Goal: Find contact information: Find contact information

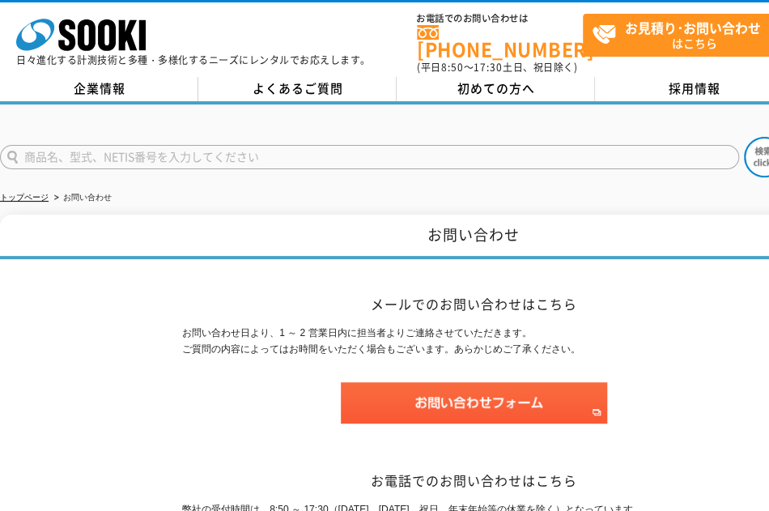
click at [102, 81] on link "企業情報" at bounding box center [99, 89] width 198 height 24
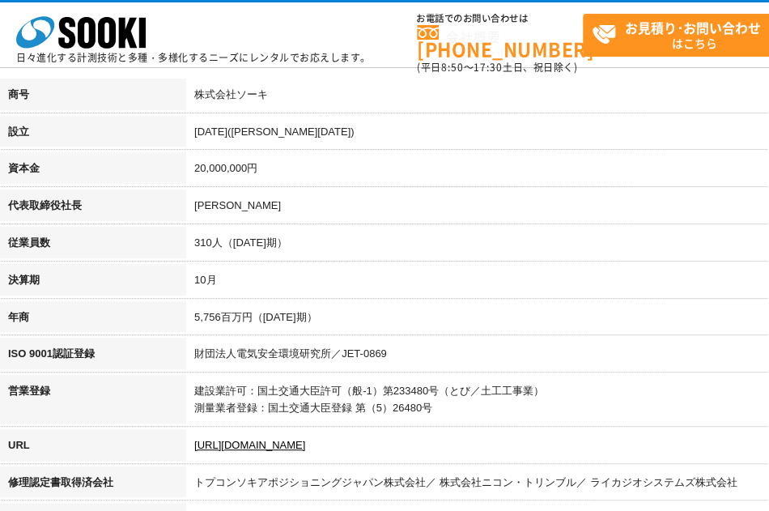
scroll to position [243, 0]
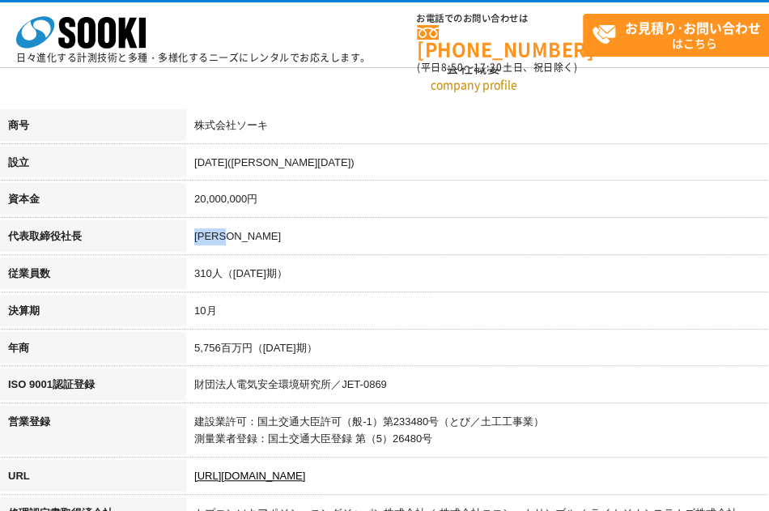
drag, startPoint x: 198, startPoint y: 233, endPoint x: 271, endPoint y: 239, distance: 73.9
click at [271, 239] on td "[PERSON_NAME]" at bounding box center [566, 238] width 761 height 37
copy td "[PERSON_NAME]"
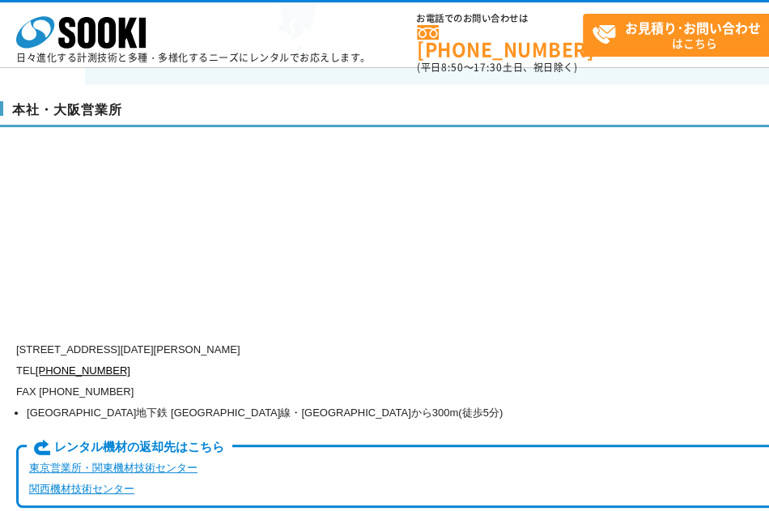
scroll to position [3886, 0]
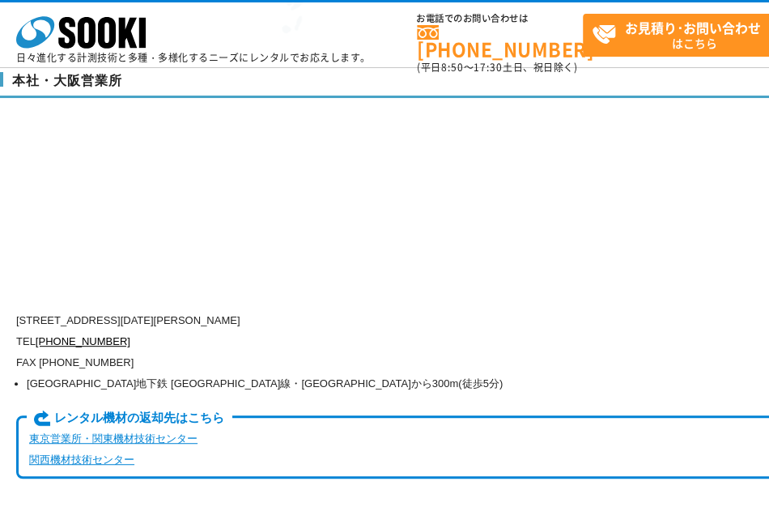
click at [88, 310] on p "[STREET_ADDRESS][DATE][PERSON_NAME]" at bounding box center [404, 320] width 777 height 21
drag, startPoint x: 88, startPoint y: 283, endPoint x: 350, endPoint y: 286, distance: 261.5
click at [350, 310] on p "[STREET_ADDRESS][DATE][PERSON_NAME]" at bounding box center [404, 320] width 777 height 21
copy div "[STREET_ADDRESS][DATE][PERSON_NAME]"
drag, startPoint x: 35, startPoint y: 301, endPoint x: 130, endPoint y: 307, distance: 94.9
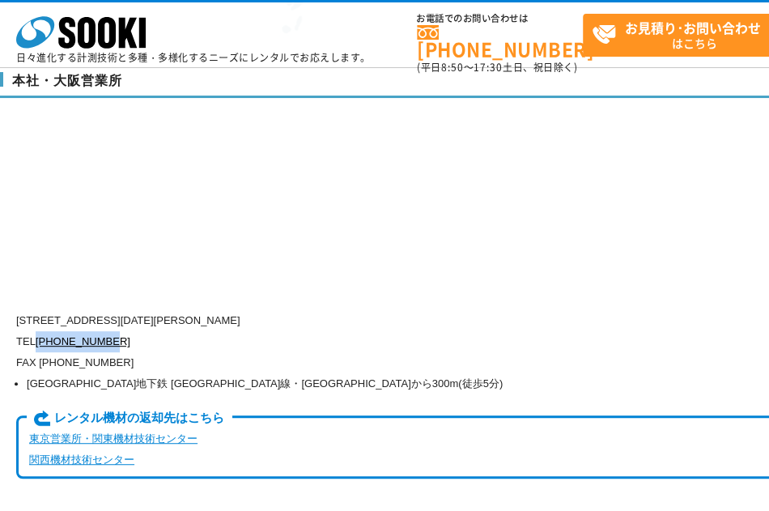
click at [130, 331] on p "TEL [PHONE_NUMBER]" at bounding box center [404, 341] width 777 height 21
copy p "[PHONE_NUMBER]"
